Goal: Find specific page/section: Find specific page/section

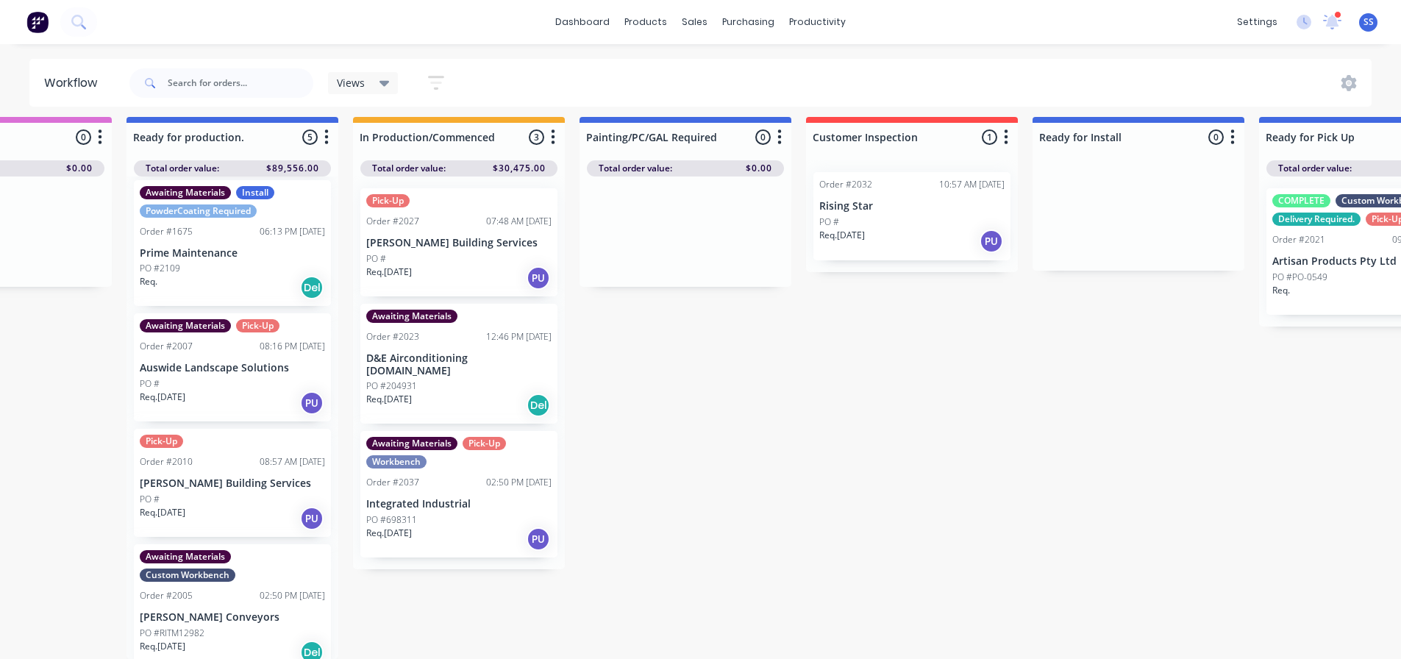
scroll to position [19, 502]
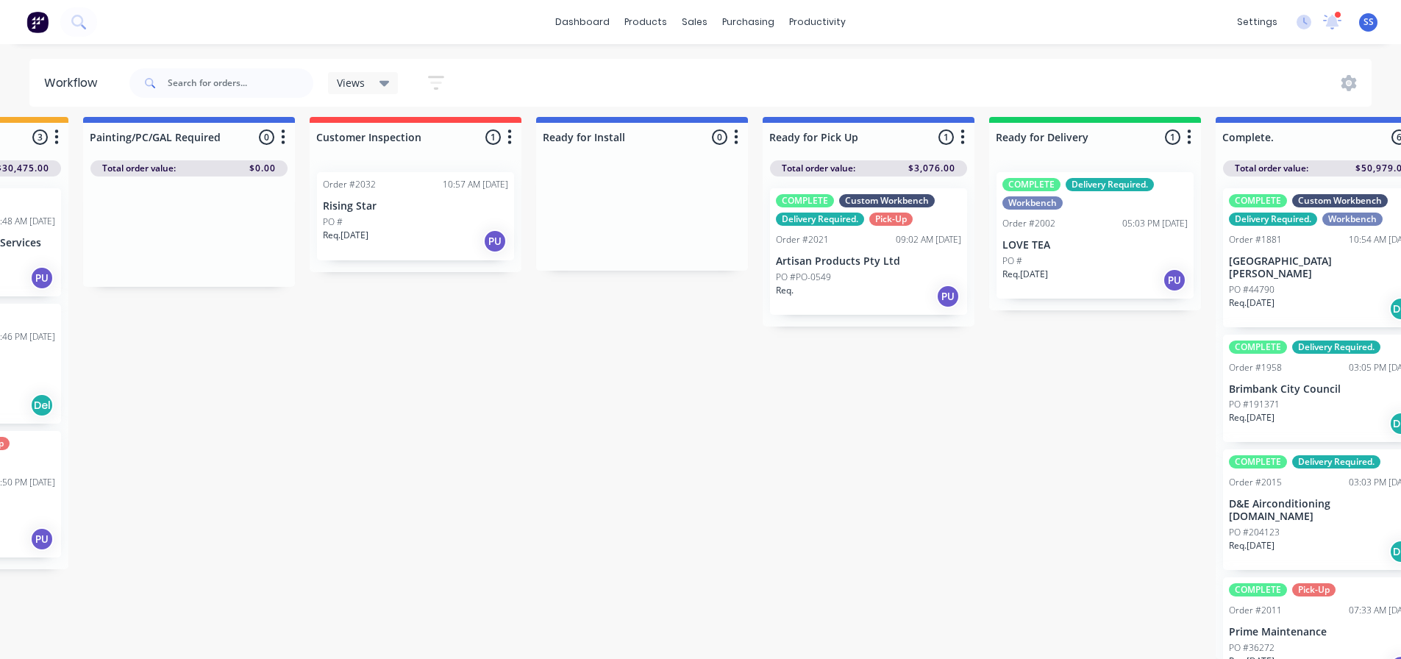
click at [1082, 254] on div "PO #" at bounding box center [1094, 260] width 185 height 13
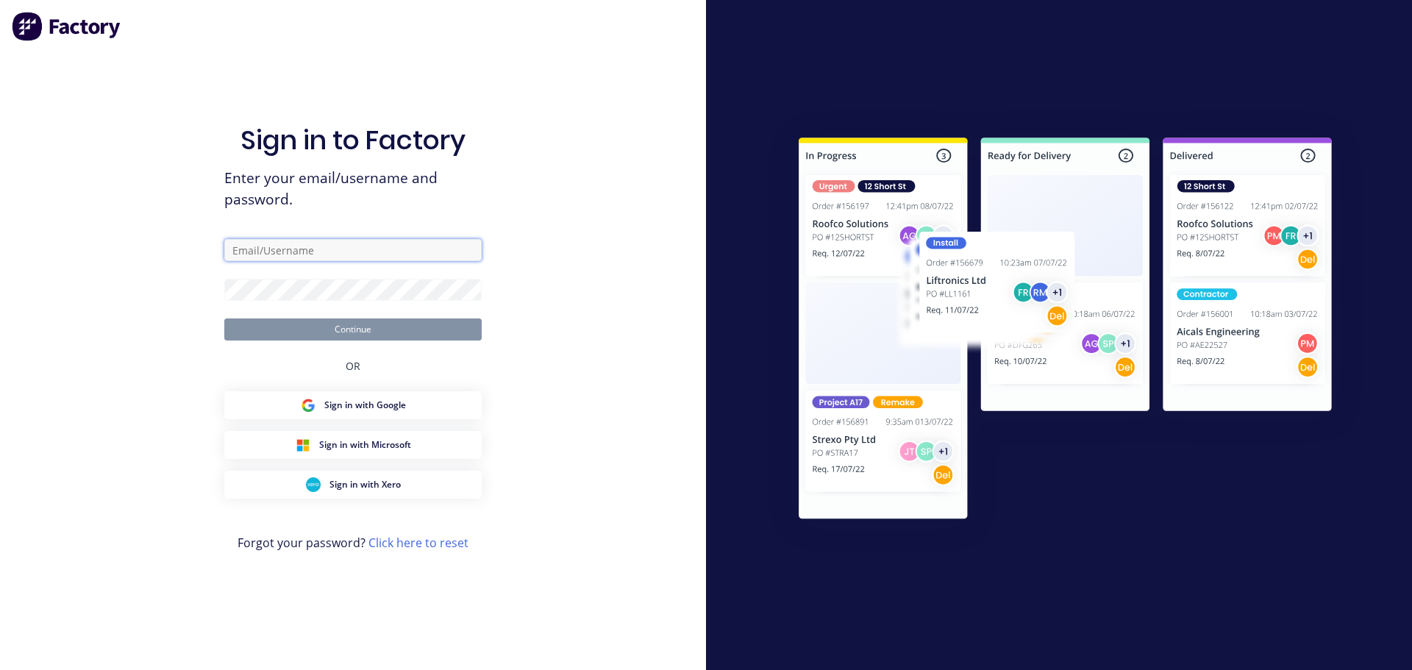
drag, startPoint x: 432, startPoint y: 244, endPoint x: 421, endPoint y: 255, distance: 15.1
click at [432, 244] on input "text" at bounding box center [352, 250] width 257 height 22
type input "[EMAIL_ADDRESS][DOMAIN_NAME]"
click at [224, 318] on button "Continue" at bounding box center [352, 329] width 257 height 22
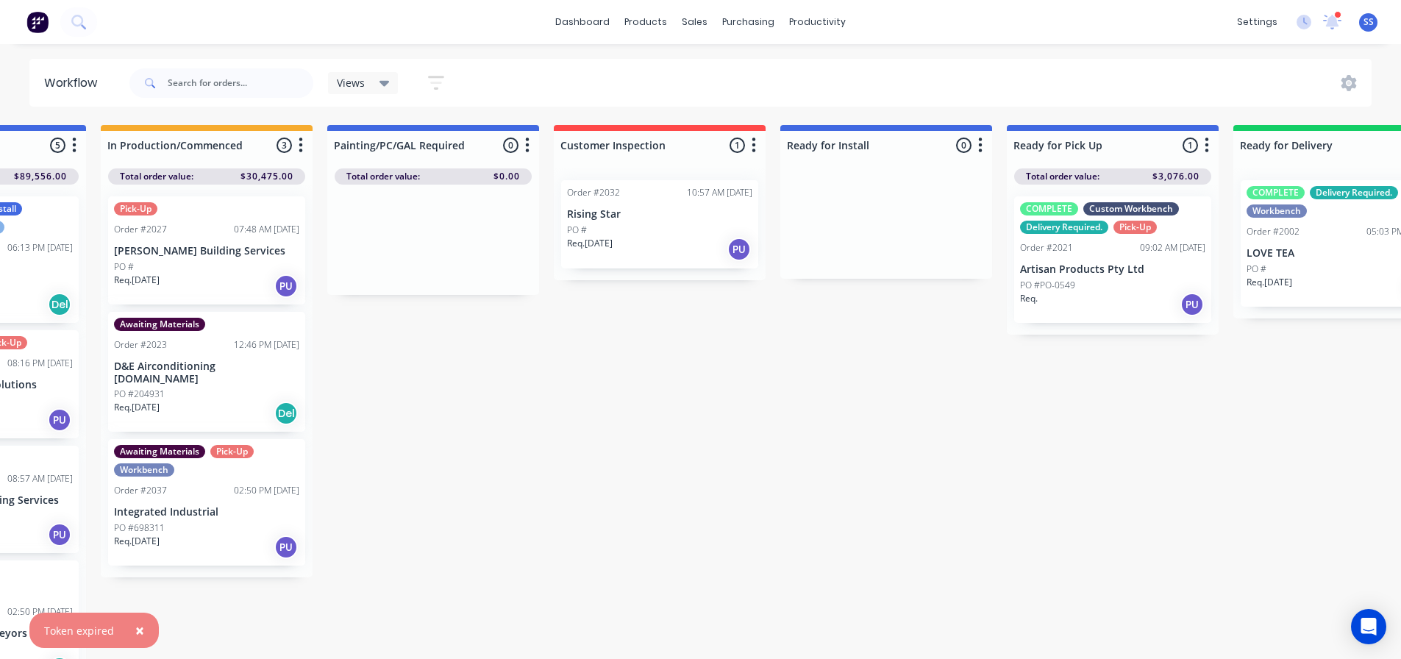
scroll to position [0, 624]
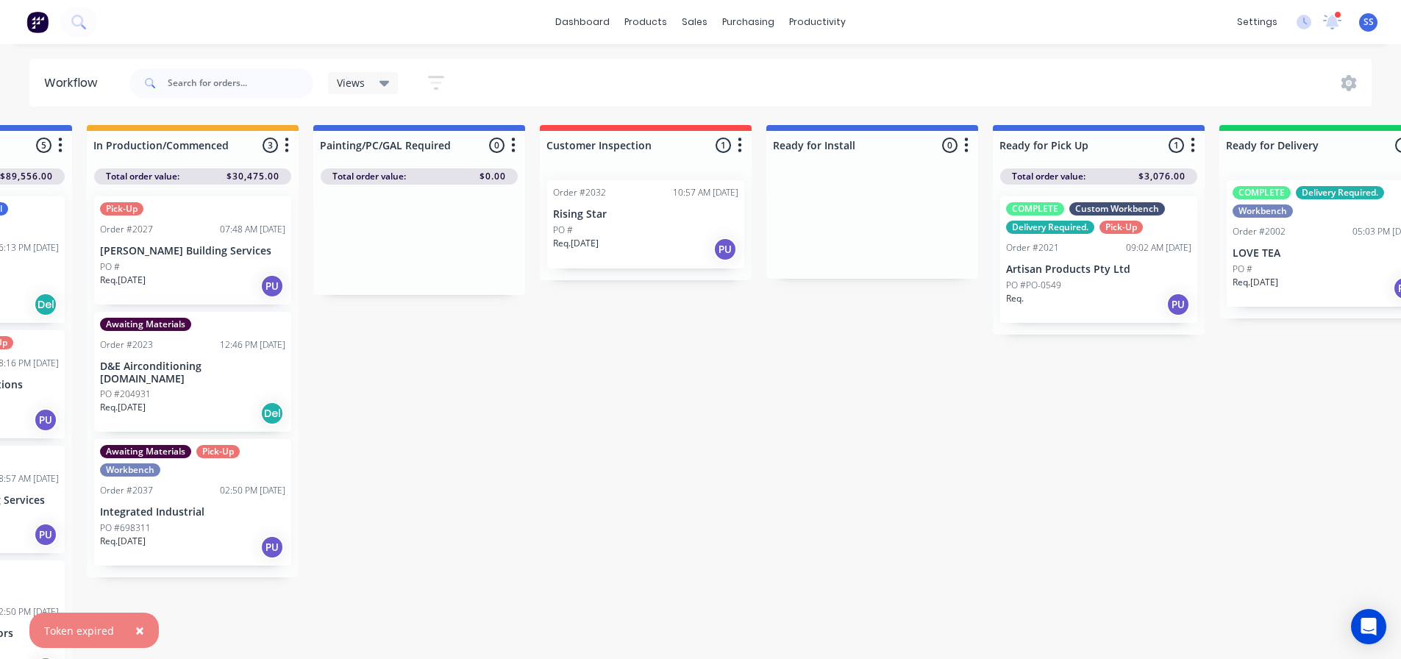
click at [1336, 260] on div "COMPLETE Delivery Required. Workbench Order #2002 05:03 PM [DATE] LOVE TEA PO #…" at bounding box center [1324, 243] width 197 height 126
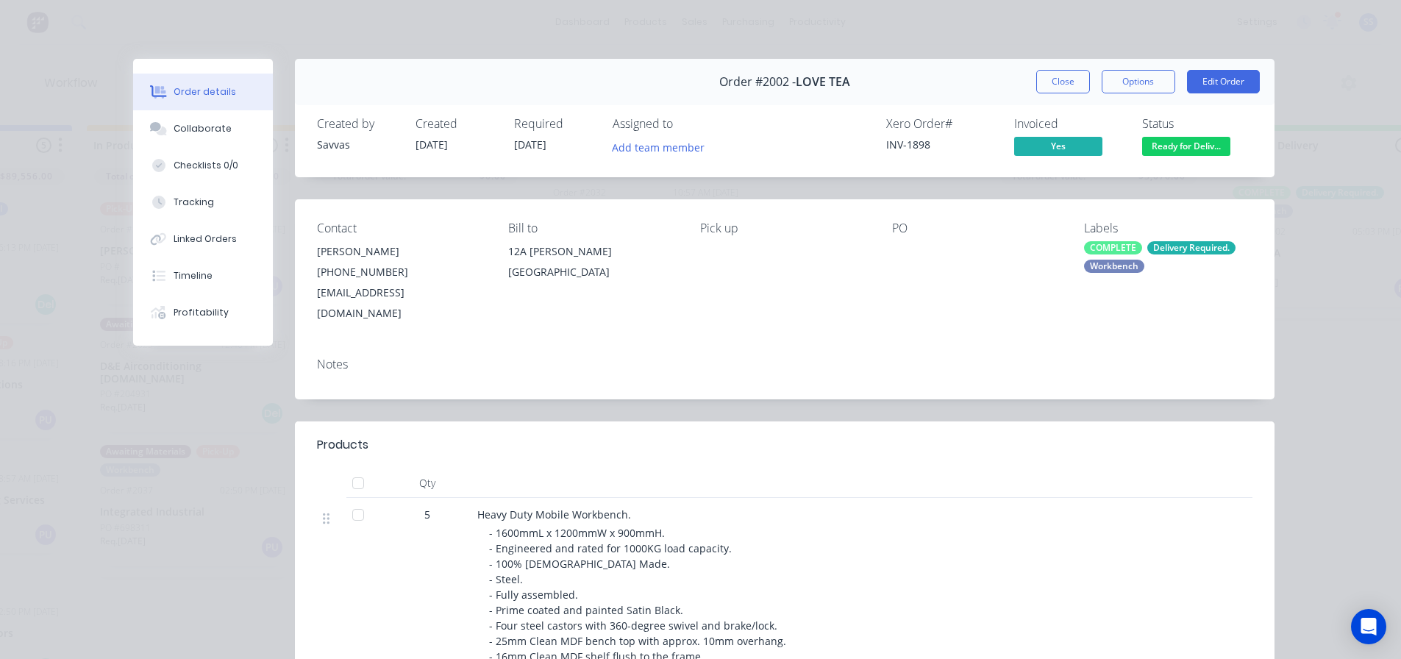
click at [1048, 96] on div "Order #2002 - LOVE TEA Close Options Edit Order" at bounding box center [784, 82] width 979 height 46
click at [1046, 84] on button "Close" at bounding box center [1063, 82] width 54 height 24
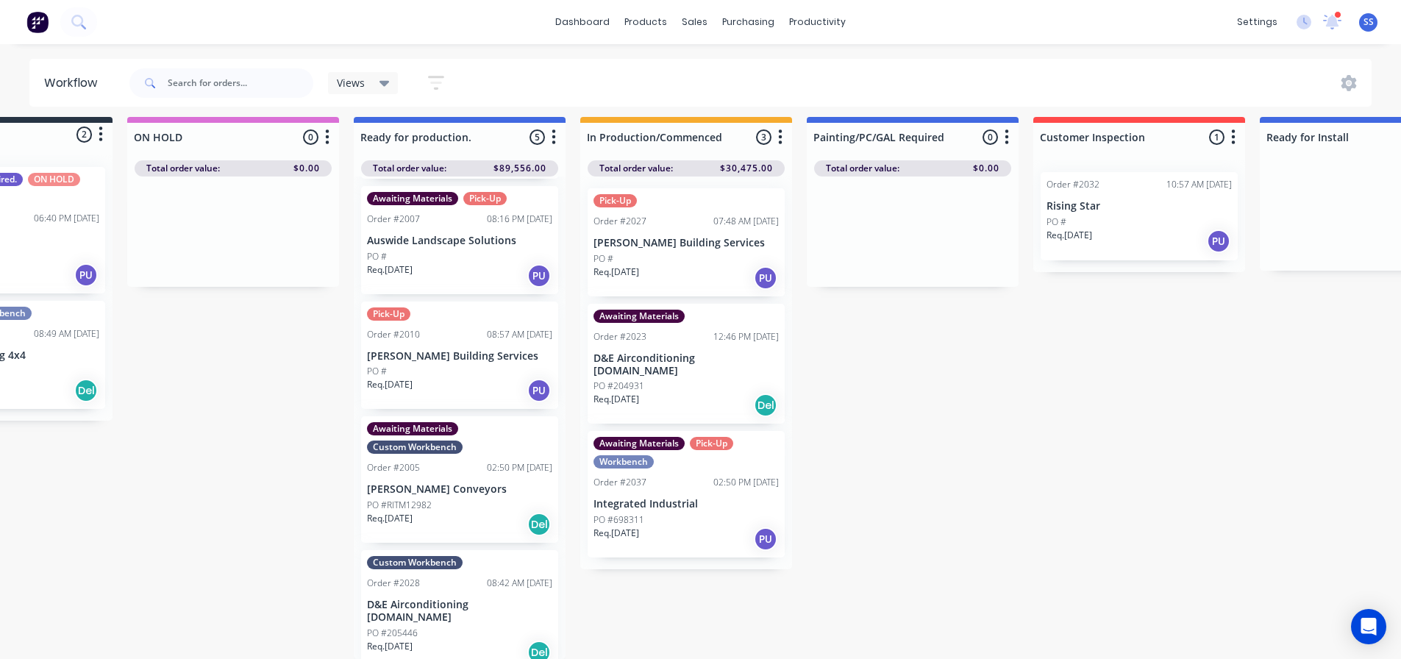
scroll to position [19, 131]
click at [448, 640] on div "Req. [DATE] Del" at bounding box center [459, 652] width 185 height 25
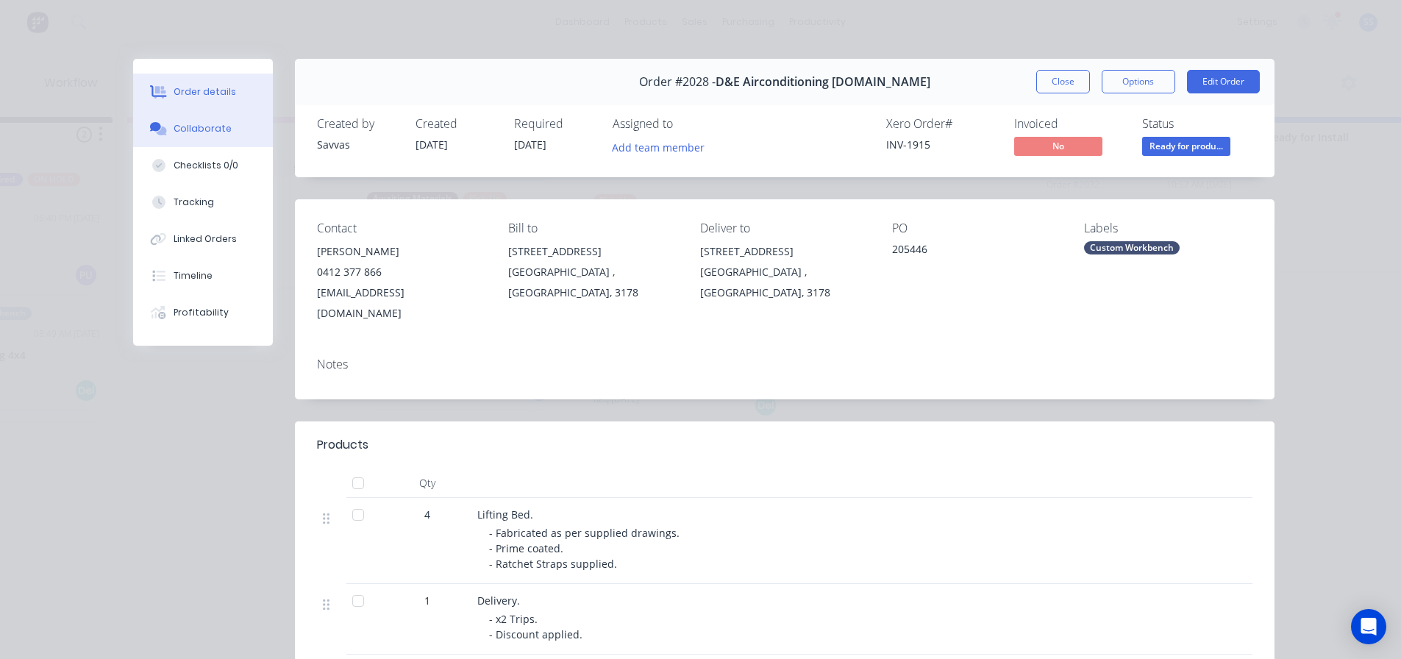
click at [192, 138] on button "Collaborate" at bounding box center [203, 128] width 140 height 37
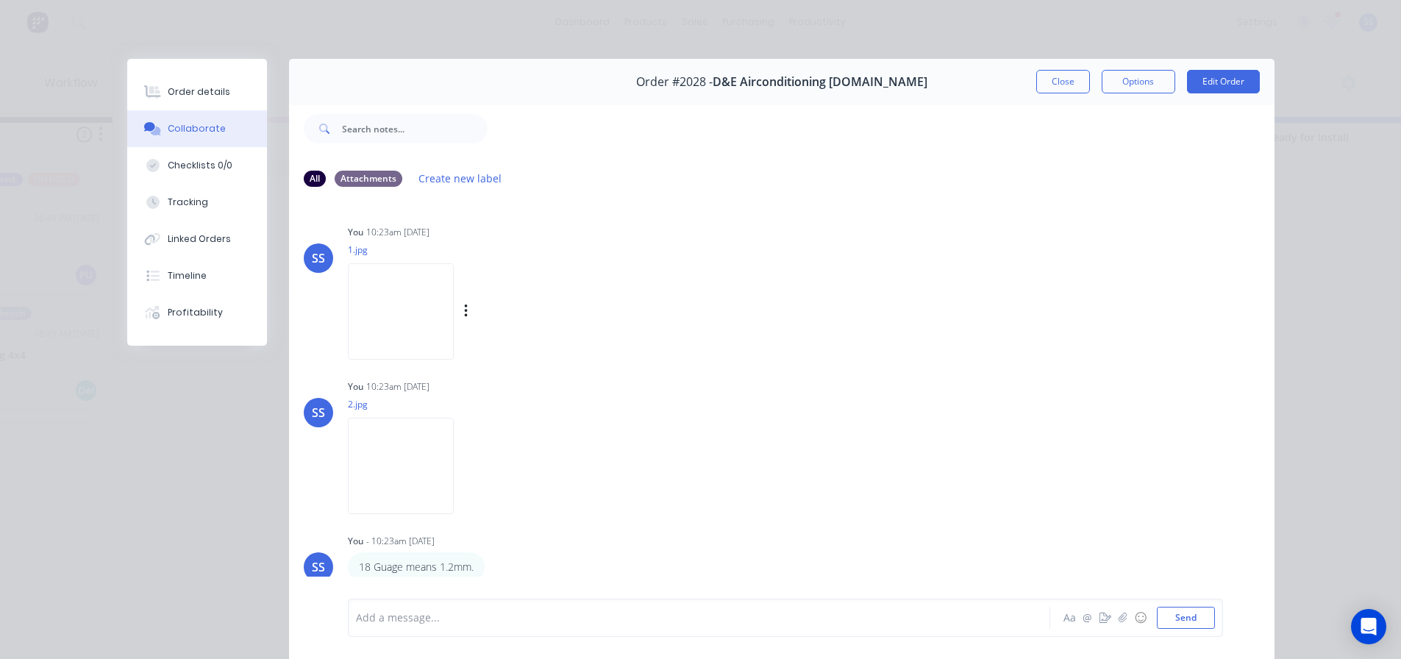
click at [409, 316] on img at bounding box center [401, 311] width 106 height 96
click at [400, 468] on img at bounding box center [401, 466] width 106 height 96
click at [1057, 76] on button "Close" at bounding box center [1063, 82] width 54 height 24
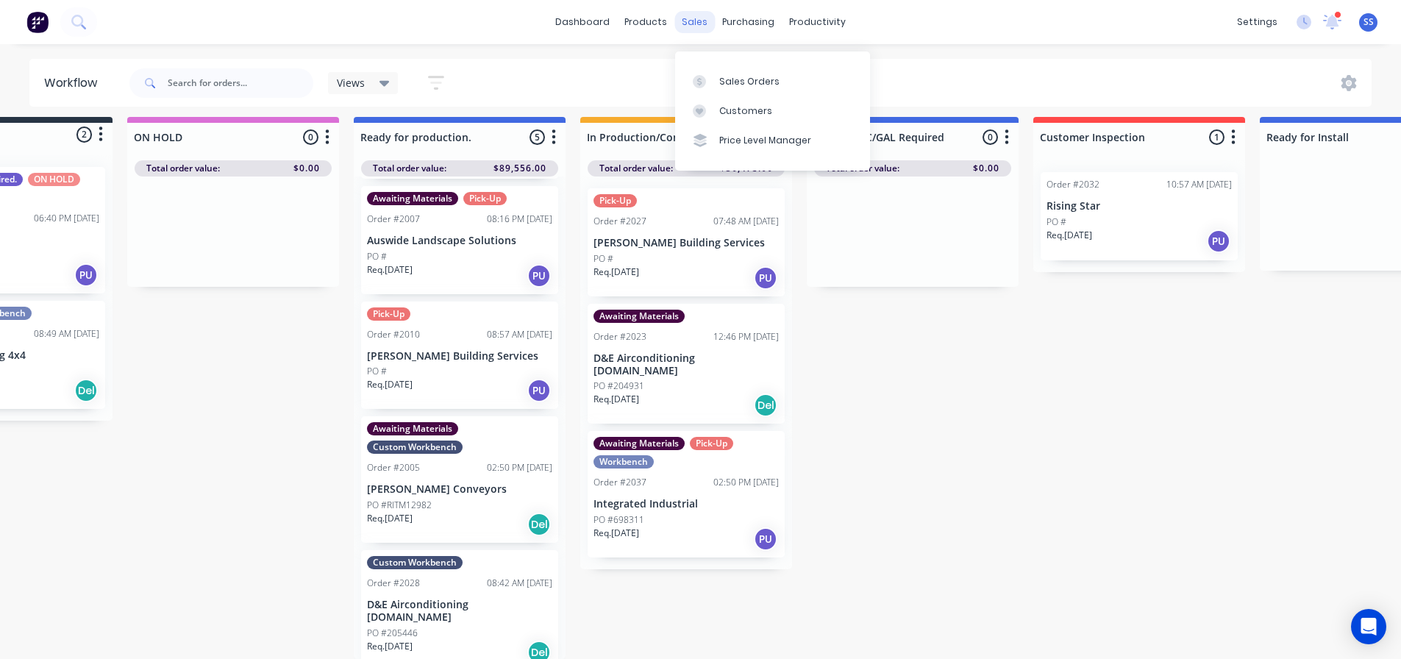
click at [707, 20] on div "sales" at bounding box center [694, 22] width 40 height 22
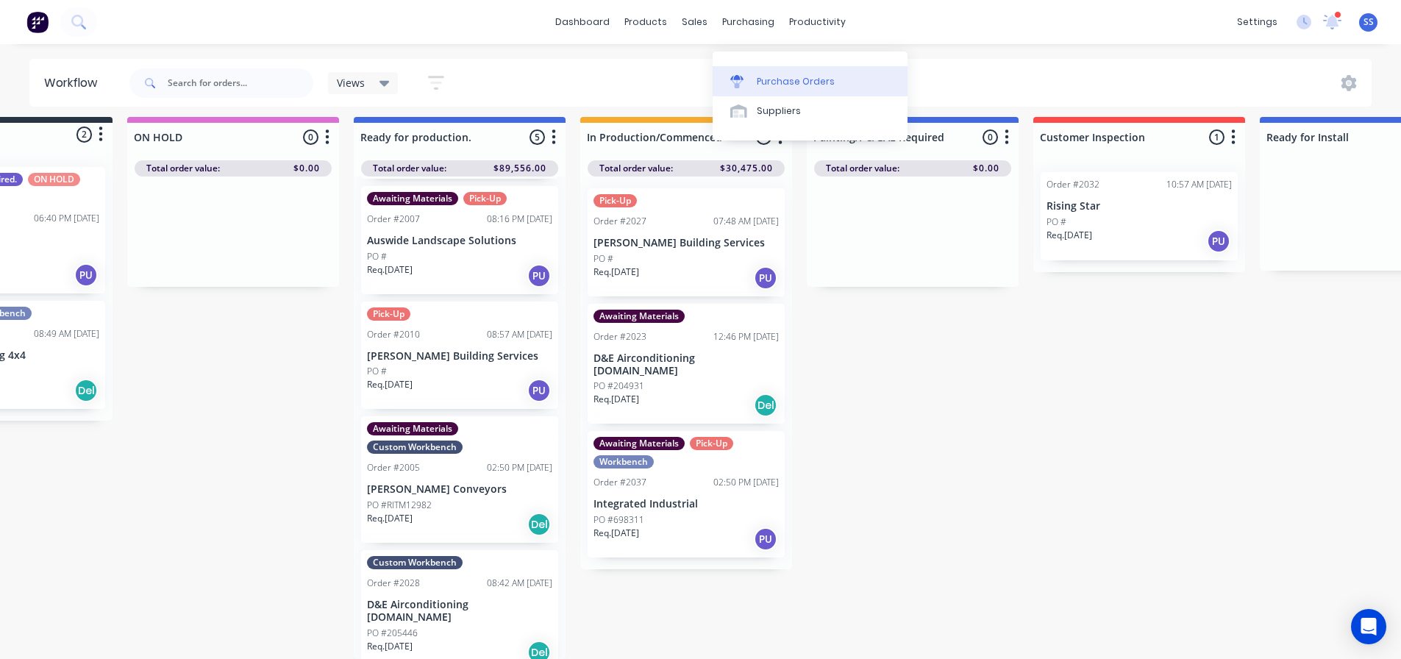
click at [720, 66] on link "Purchase Orders" at bounding box center [810, 80] width 195 height 29
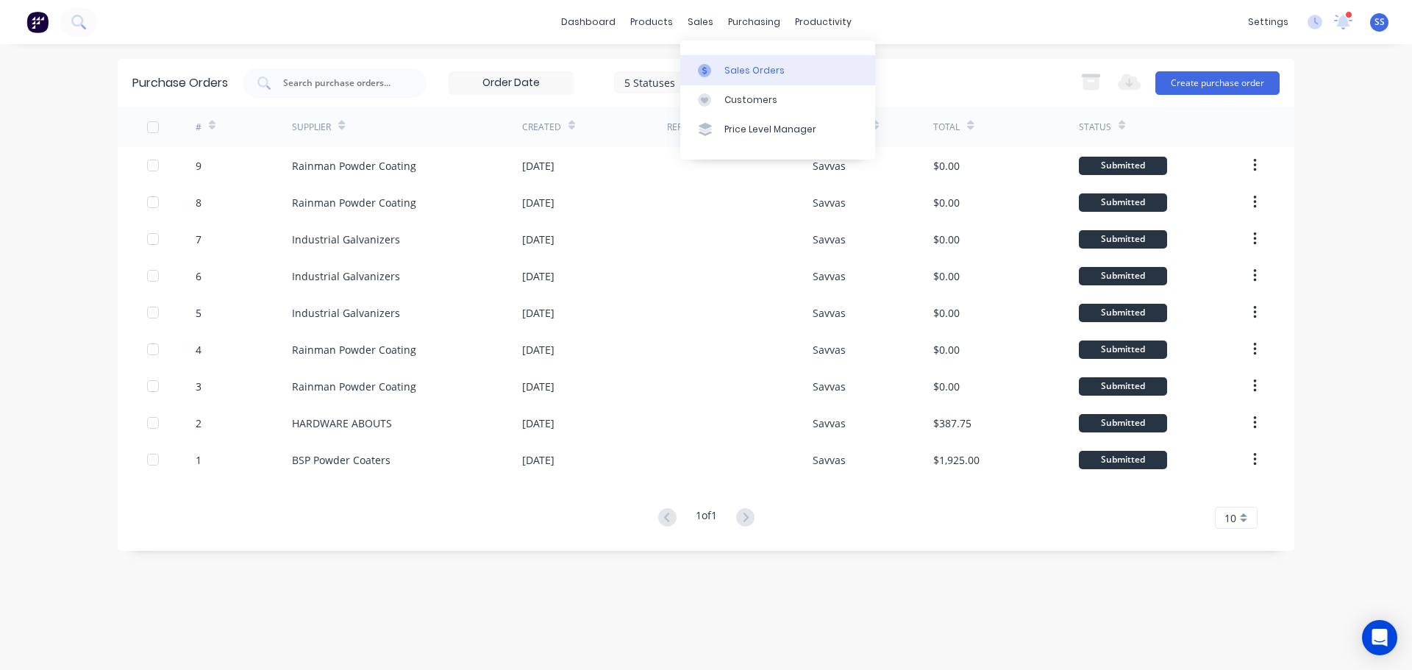
click at [715, 64] on div at bounding box center [709, 70] width 22 height 13
